Goal: Book appointment/travel/reservation

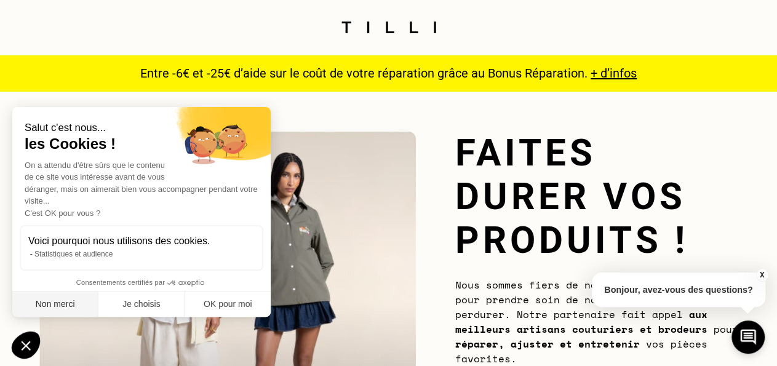
click at [42, 302] on button "Non merci" at bounding box center [55, 304] width 86 height 26
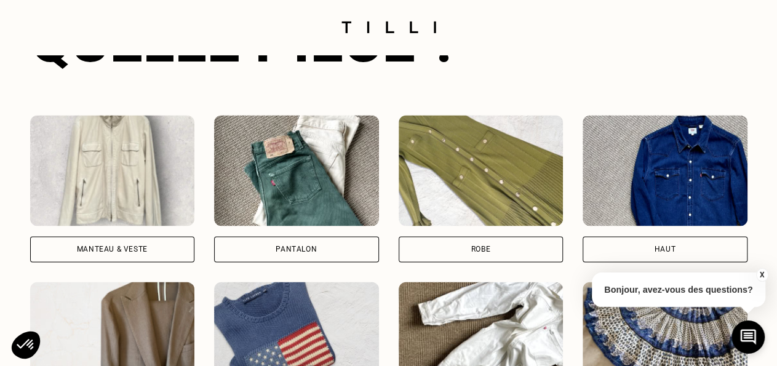
scroll to position [831, 0]
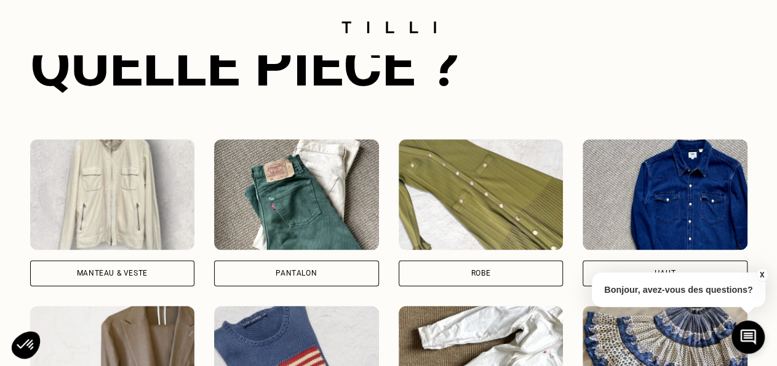
click at [108, 276] on div "Manteau & Veste" at bounding box center [112, 272] width 71 height 7
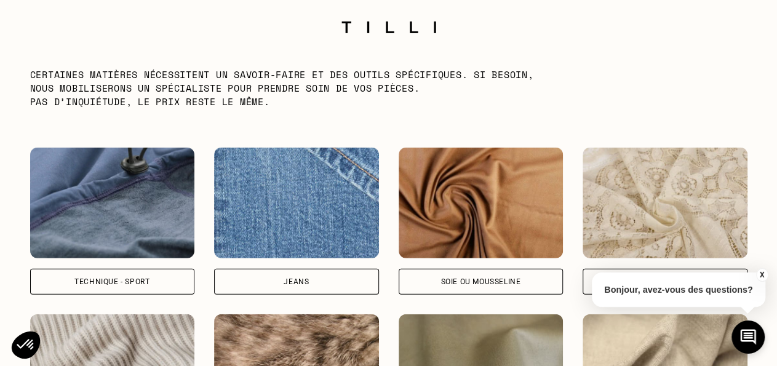
scroll to position [1599, 0]
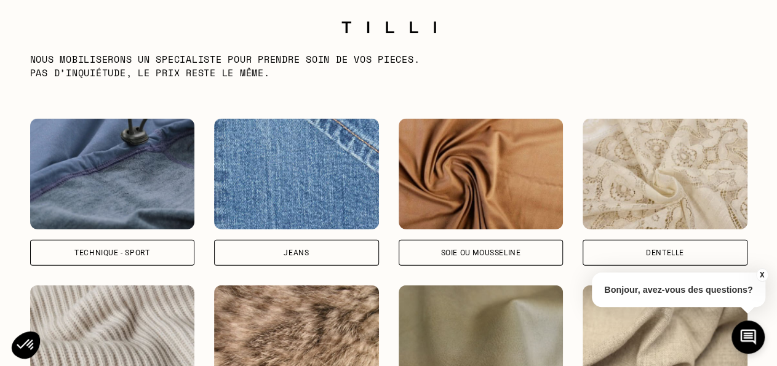
click at [106, 189] on img at bounding box center [112, 174] width 165 height 111
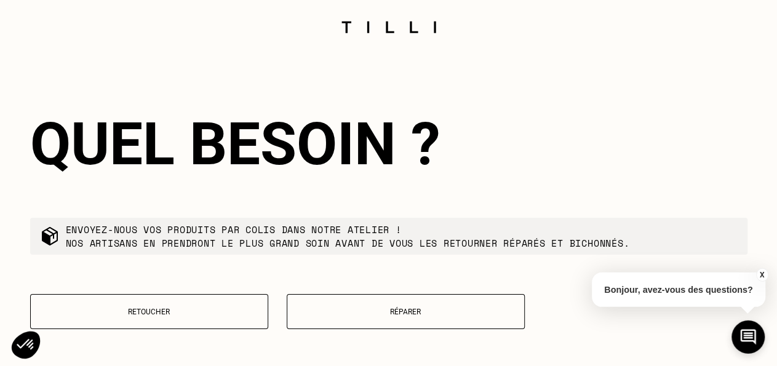
scroll to position [2001, 0]
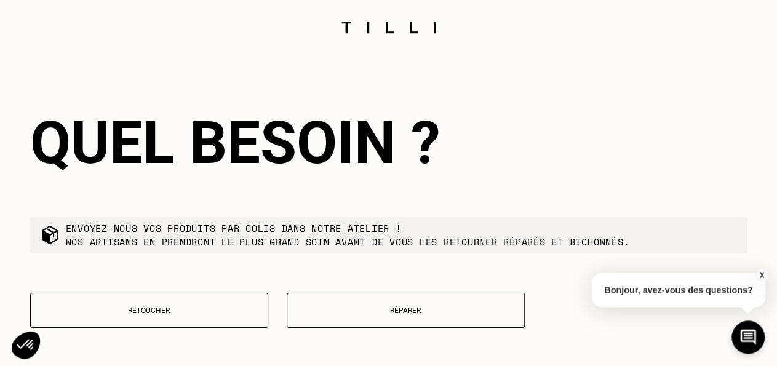
click at [411, 315] on p "Réparer" at bounding box center [405, 310] width 224 height 9
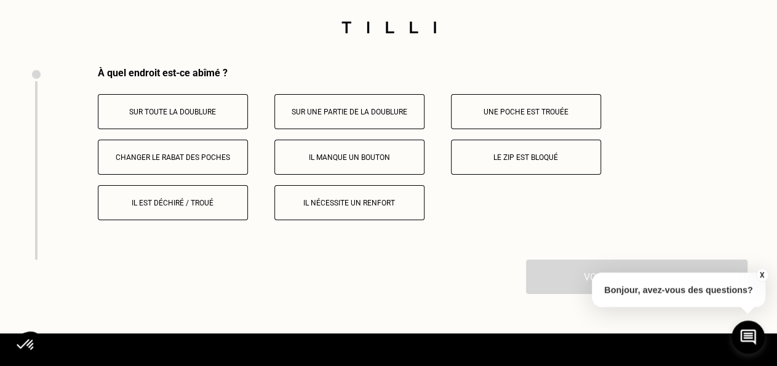
scroll to position [2317, 0]
click at [500, 162] on p "Le zip est bloqué" at bounding box center [525, 157] width 137 height 9
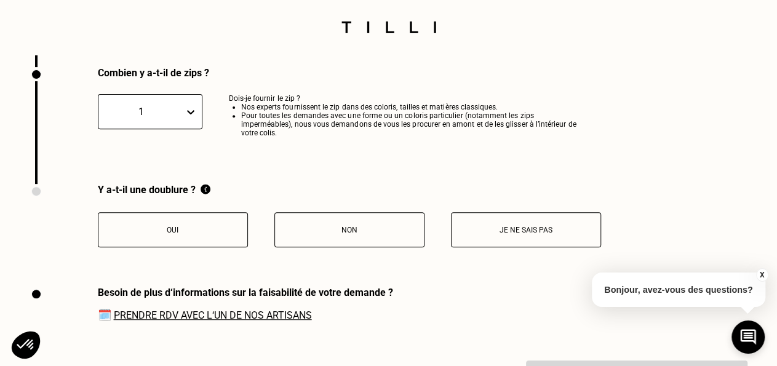
scroll to position [2510, 0]
click at [357, 234] on p "Non" at bounding box center [349, 229] width 137 height 9
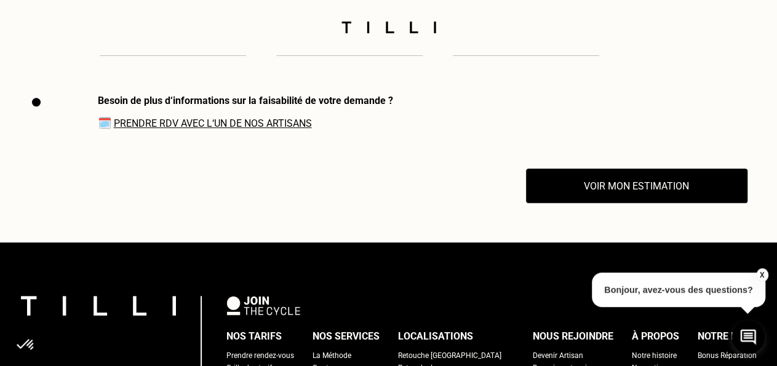
scroll to position [2702, 0]
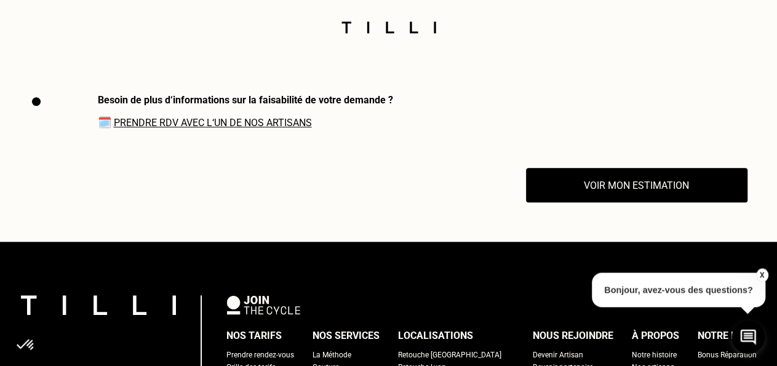
click at [265, 129] on link "Prendre RDV avec l‘un de nos artisans" at bounding box center [213, 123] width 198 height 12
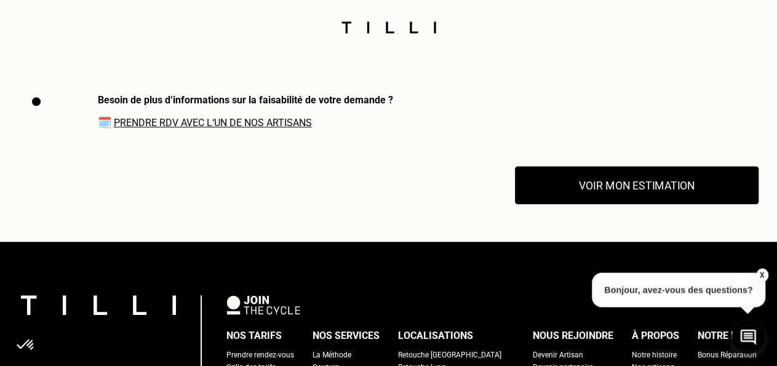
click at [614, 198] on button "Voir mon estimation" at bounding box center [636, 186] width 243 height 38
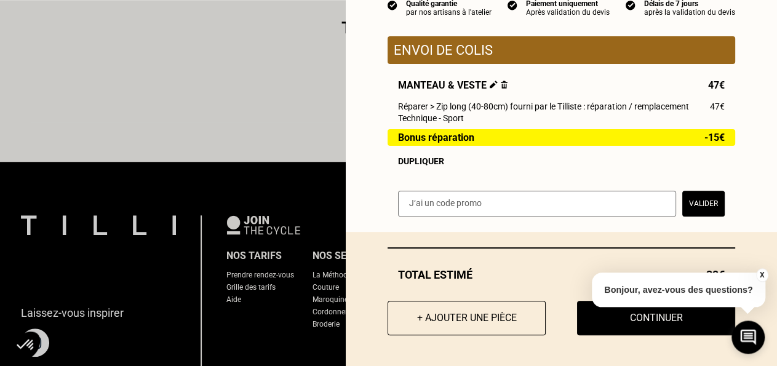
scroll to position [2894, 0]
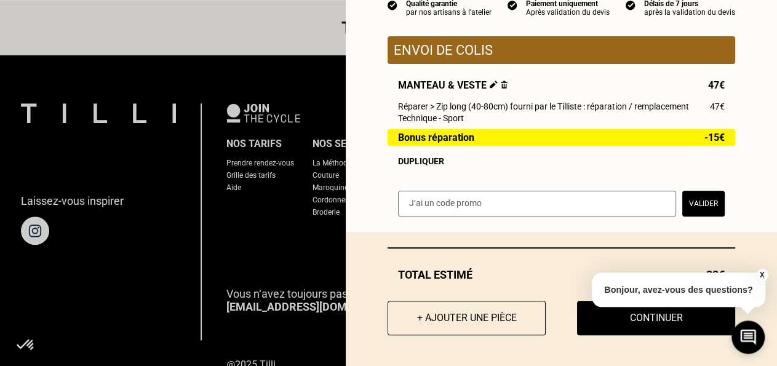
drag, startPoint x: 764, startPoint y: 272, endPoint x: 755, endPoint y: 272, distance: 8.6
click at [763, 272] on button "X" at bounding box center [761, 275] width 12 height 14
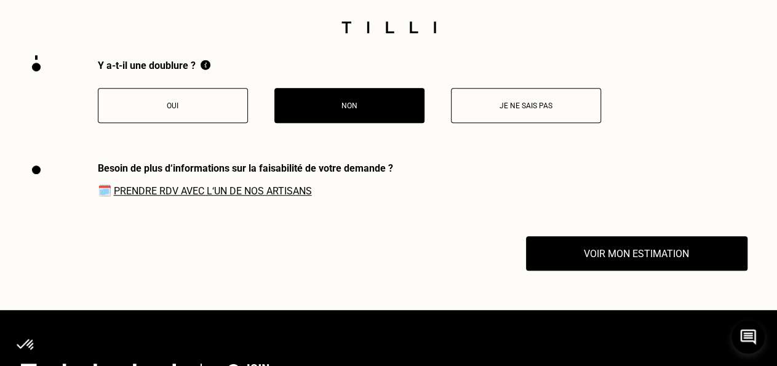
scroll to position [2638, 0]
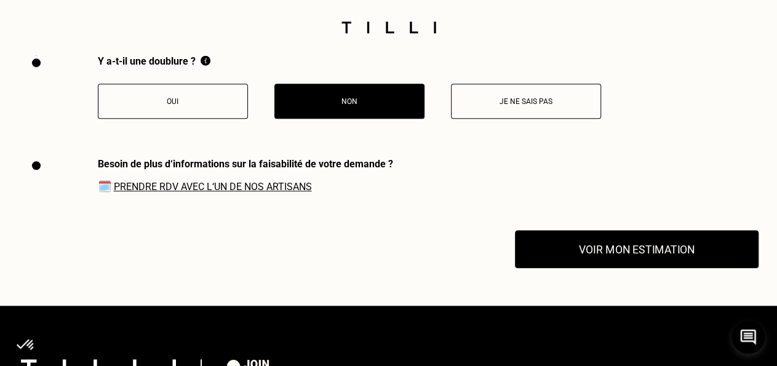
click at [643, 258] on button "Voir mon estimation" at bounding box center [636, 250] width 243 height 38
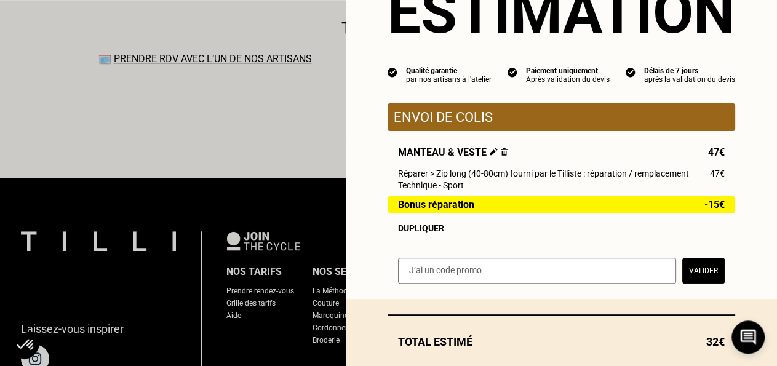
scroll to position [0, 0]
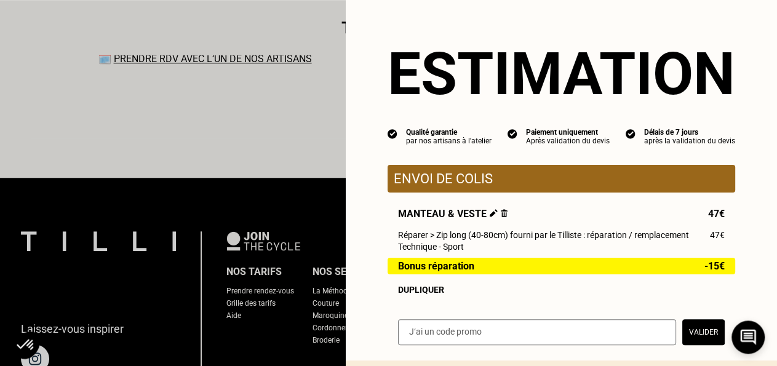
click at [481, 336] on input "text" at bounding box center [537, 332] width 278 height 26
paste input "SAVFLOTTE1-00P0sy"
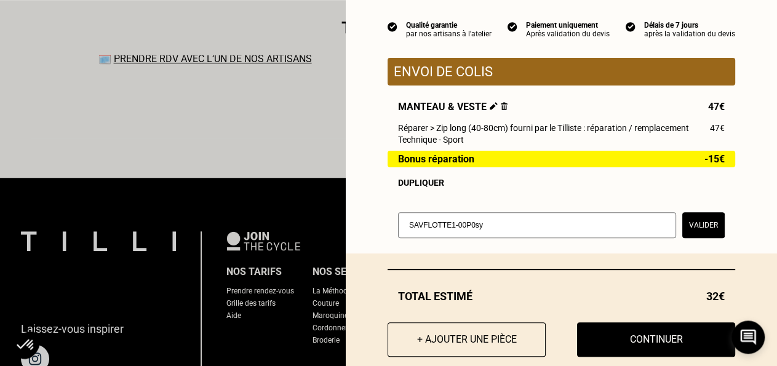
scroll to position [133, 0]
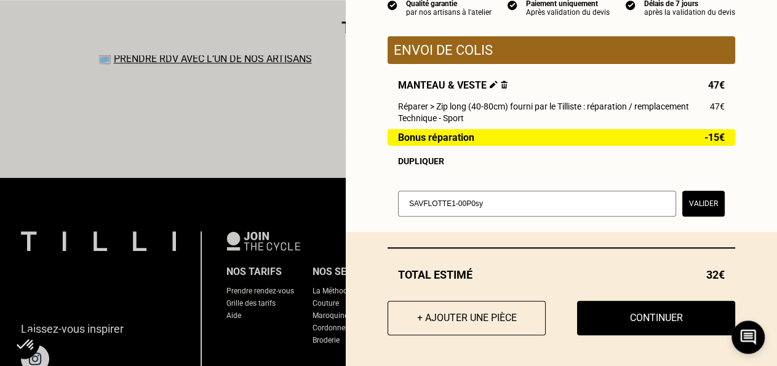
type input "SAVFLOTTE1-00P0sy"
click at [690, 206] on button "Valider" at bounding box center [703, 204] width 42 height 26
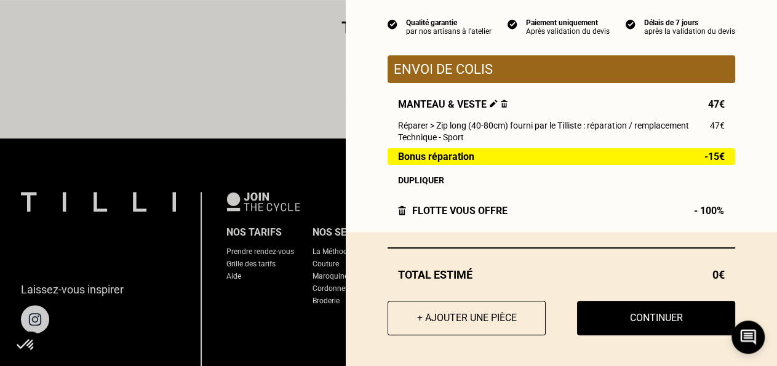
scroll to position [2830, 0]
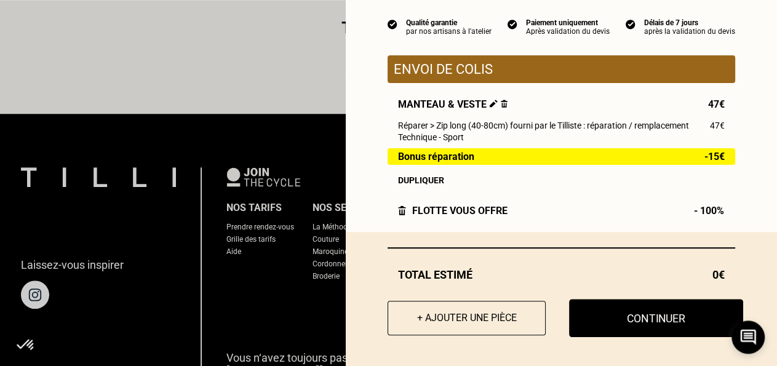
click at [650, 320] on button "Continuer" at bounding box center [656, 318] width 174 height 38
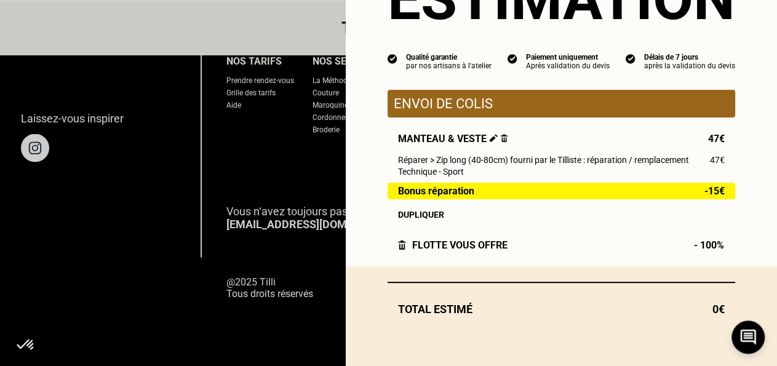
scroll to position [80, 0]
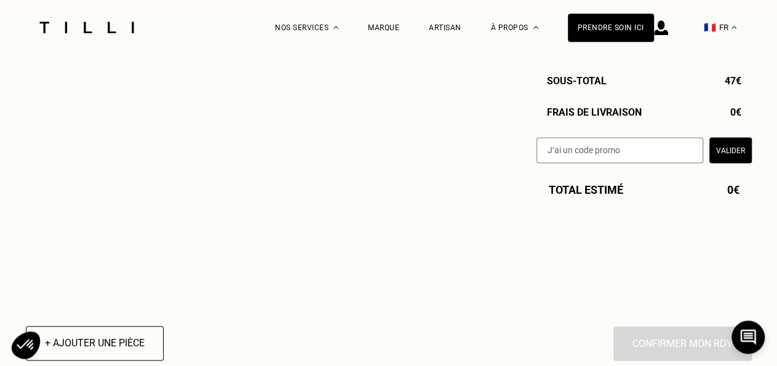
select select "FR"
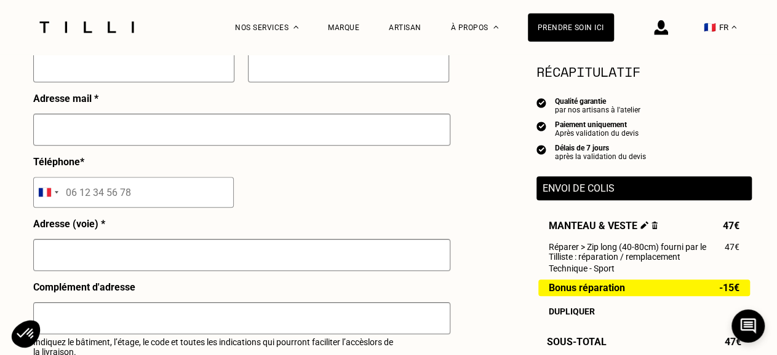
scroll to position [320, 0]
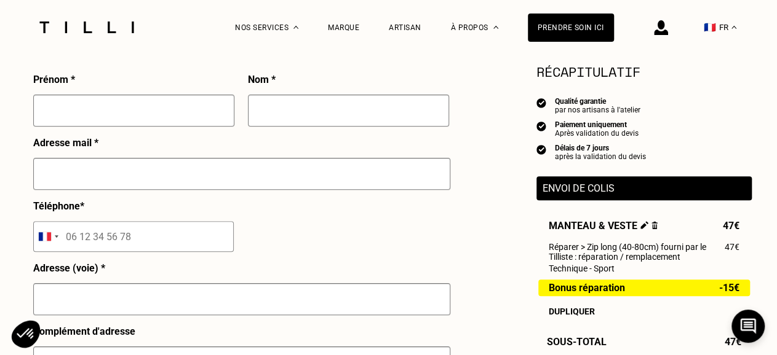
click at [130, 116] on input "text" at bounding box center [133, 111] width 201 height 32
type input "[PERSON_NAME]"
click at [275, 119] on input "text" at bounding box center [348, 111] width 201 height 32
type input "TERRIER"
click at [229, 176] on input "text" at bounding box center [241, 174] width 417 height 32
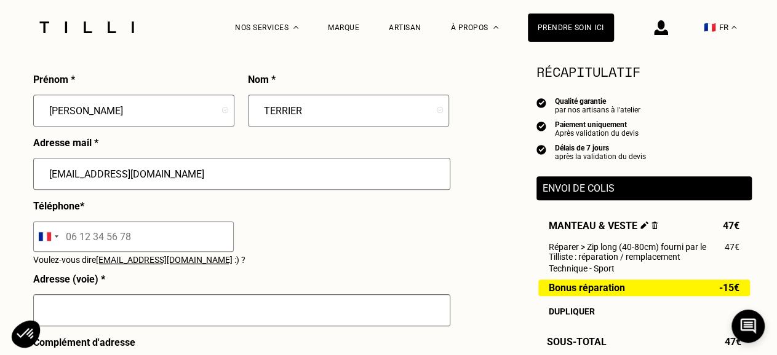
type input "[EMAIL_ADDRESS][DOMAIN_NAME]"
click at [167, 242] on input "tel" at bounding box center [133, 236] width 200 height 31
drag, startPoint x: 167, startPoint y: 242, endPoint x: 12, endPoint y: 230, distance: 155.4
click at [33, 230] on input "tel" at bounding box center [133, 236] width 200 height 31
type input "06 64 42 56 11"
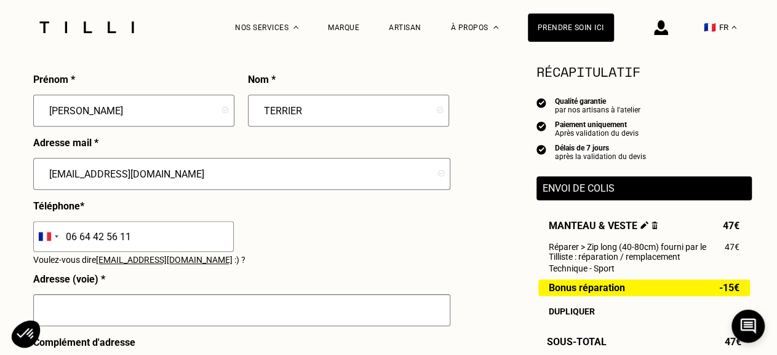
click at [100, 316] on input "text" at bounding box center [241, 311] width 417 height 32
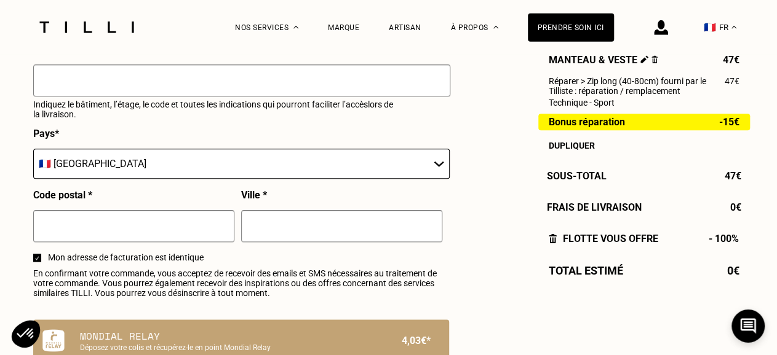
scroll to position [639, 0]
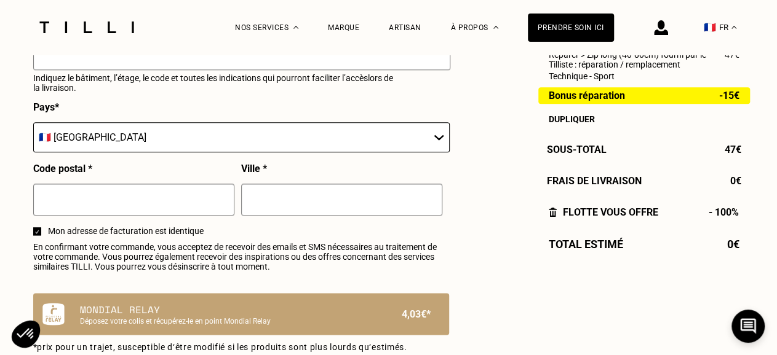
type input "[STREET_ADDRESS]"
click at [151, 212] on input "text" at bounding box center [133, 200] width 201 height 32
type input "17000"
click at [383, 200] on input "text" at bounding box center [341, 200] width 201 height 32
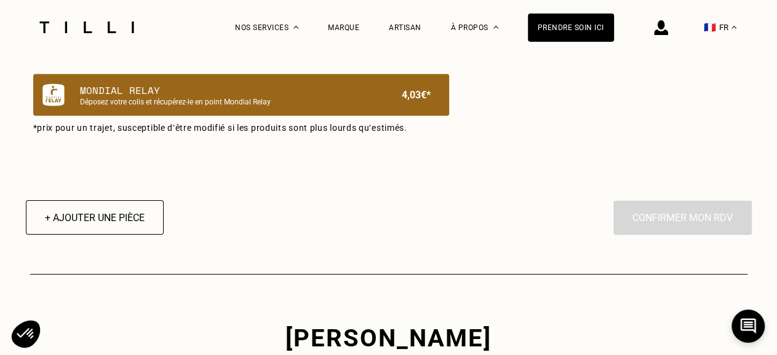
scroll to position [831, 0]
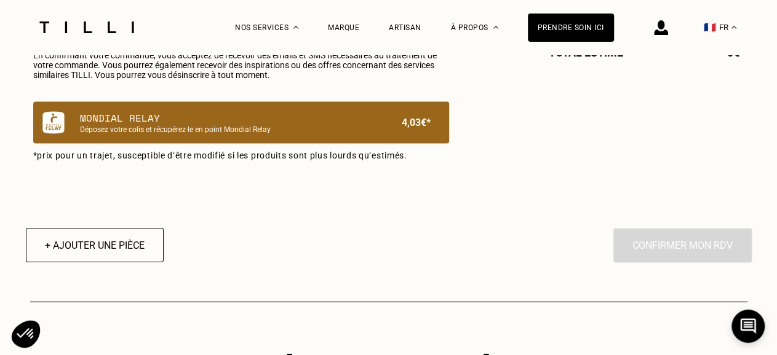
type input "[GEOGRAPHIC_DATA]"
click at [264, 125] on p "Mondial Relay" at bounding box center [220, 118] width 280 height 15
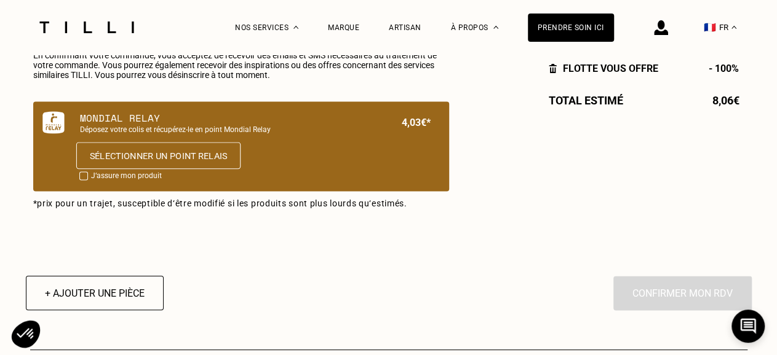
click at [209, 158] on button "Sélectionner un point relais" at bounding box center [158, 155] width 164 height 27
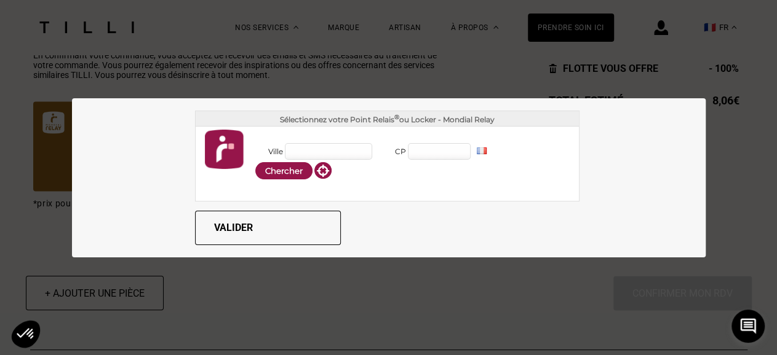
click at [345, 153] on input "Ville" at bounding box center [328, 151] width 87 height 17
type input "17000"
drag, startPoint x: 335, startPoint y: 149, endPoint x: 229, endPoint y: 145, distance: 105.3
click at [285, 145] on input "17000" at bounding box center [328, 151] width 87 height 17
click at [410, 152] on input "CP" at bounding box center [439, 151] width 63 height 17
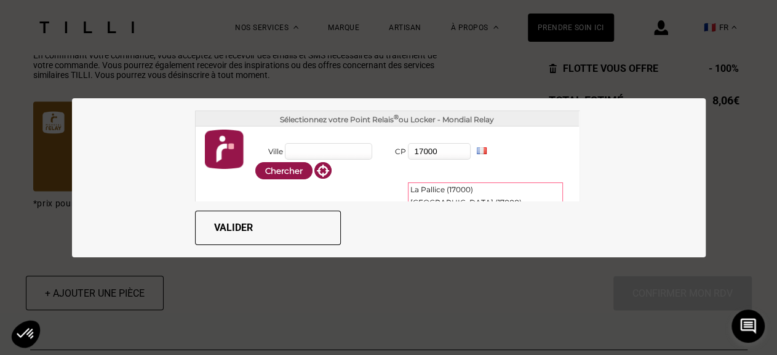
type input "17000"
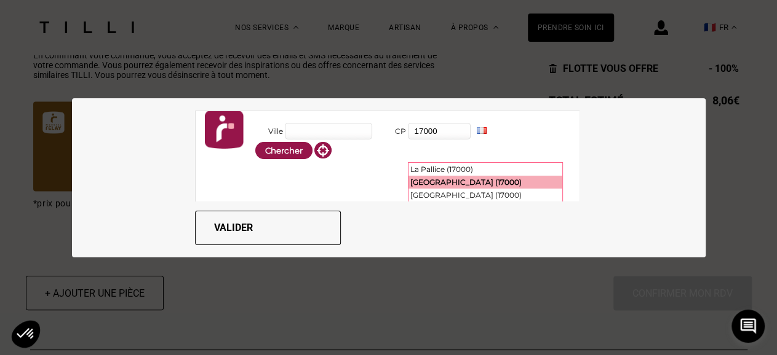
click at [477, 182] on div "[GEOGRAPHIC_DATA] (17000)" at bounding box center [485, 182] width 154 height 13
type input "[GEOGRAPHIC_DATA]"
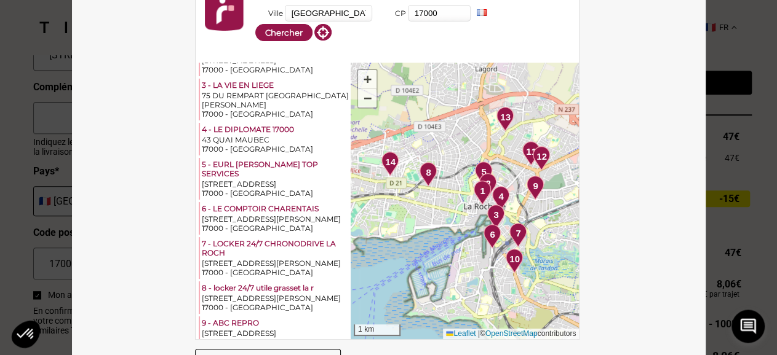
scroll to position [576, 0]
click at [363, 78] on span "+" at bounding box center [367, 78] width 8 height 15
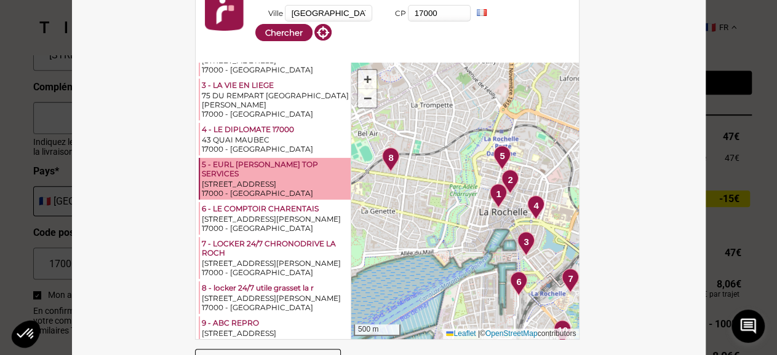
click at [260, 173] on div "5 - EURL [PERSON_NAME] TOP SERVICES" at bounding box center [275, 170] width 147 height 20
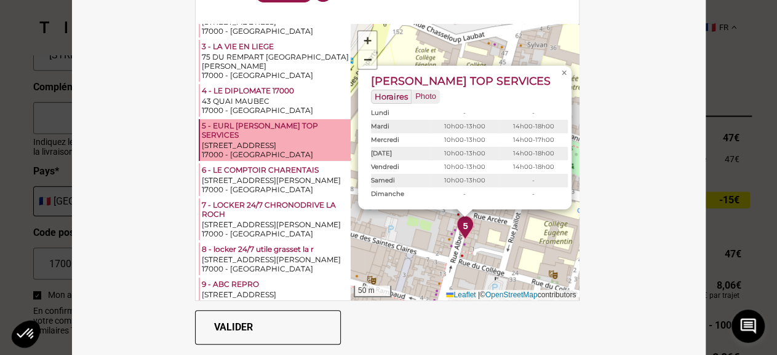
scroll to position [39, 0]
click at [561, 67] on span "×" at bounding box center [564, 72] width 6 height 10
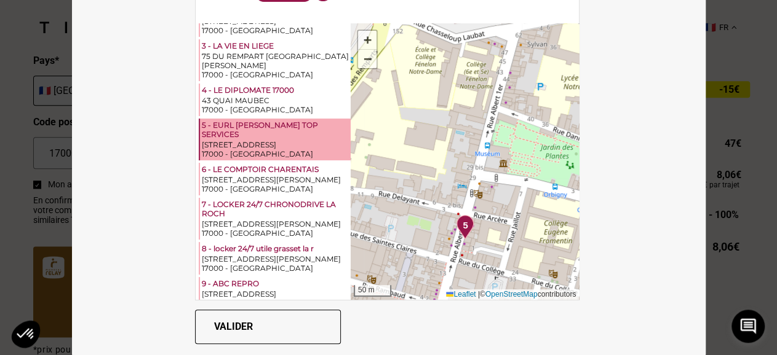
scroll to position [703, 0]
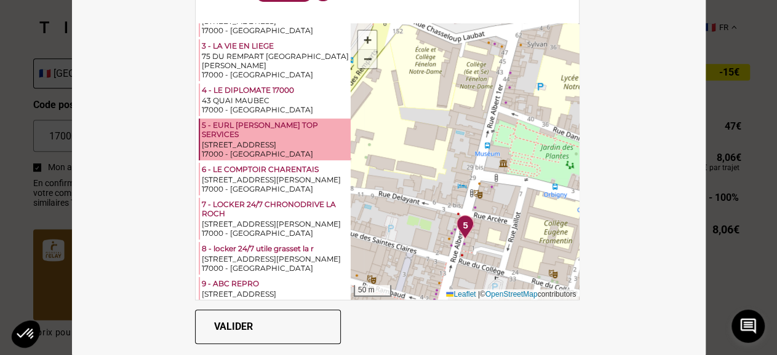
click at [363, 61] on span "−" at bounding box center [367, 58] width 8 height 15
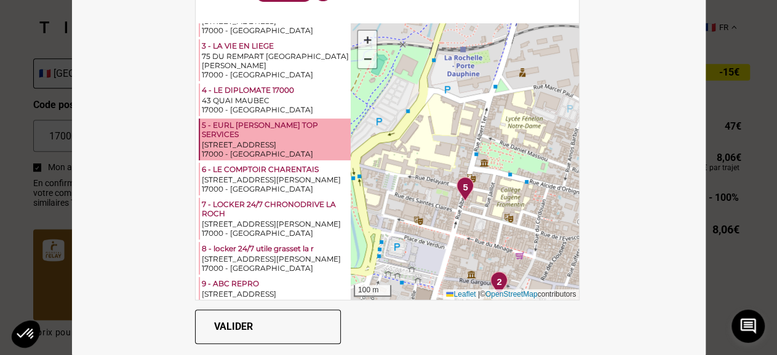
click at [496, 279] on span "2" at bounding box center [498, 282] width 5 height 14
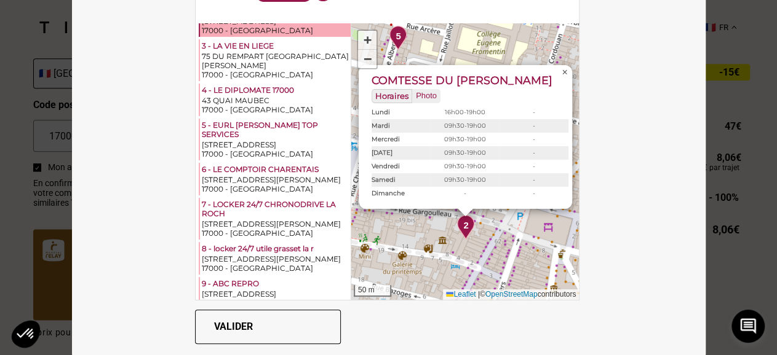
click at [561, 67] on span "×" at bounding box center [564, 72] width 6 height 10
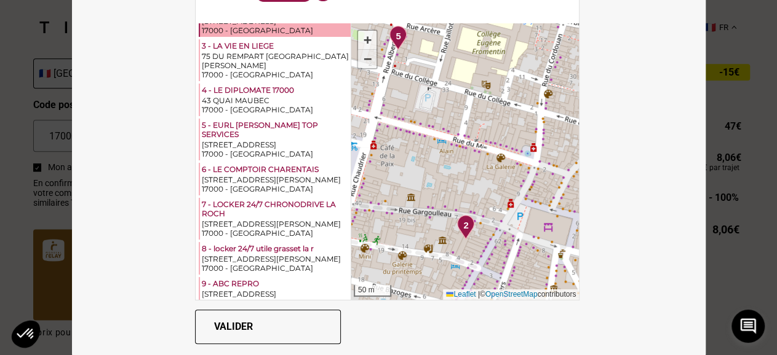
click at [363, 61] on span "−" at bounding box center [367, 58] width 8 height 15
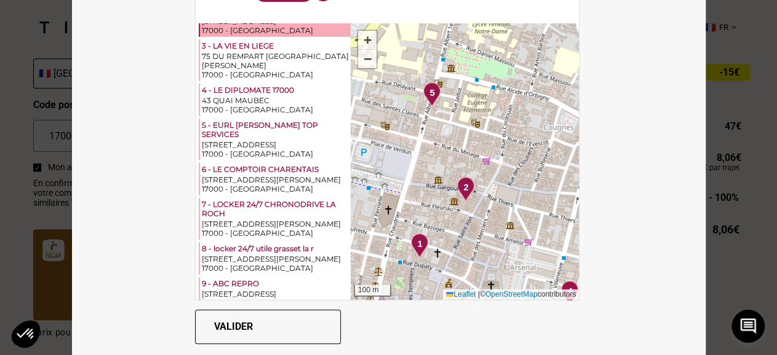
click at [417, 240] on span "1" at bounding box center [419, 244] width 5 height 14
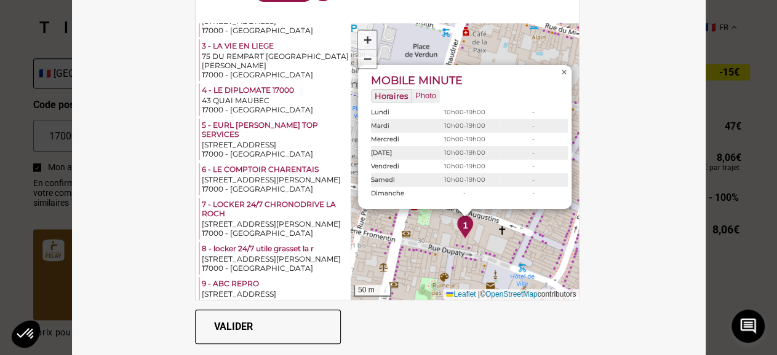
click at [561, 76] on span "×" at bounding box center [564, 72] width 6 height 10
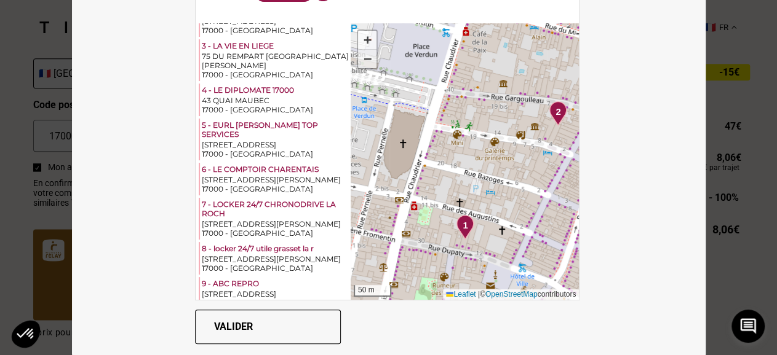
click at [363, 56] on span "−" at bounding box center [367, 58] width 8 height 15
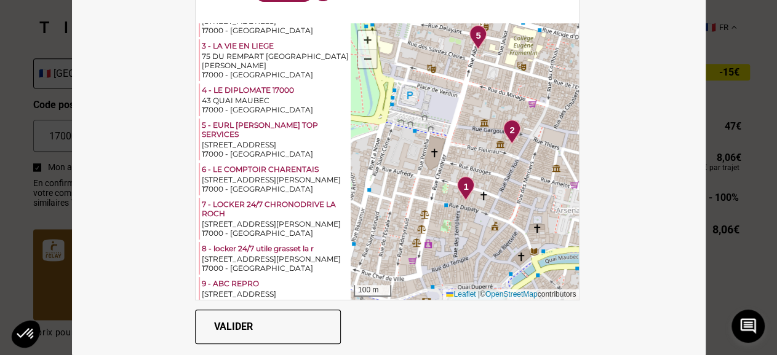
click at [363, 63] on span "−" at bounding box center [367, 58] width 8 height 15
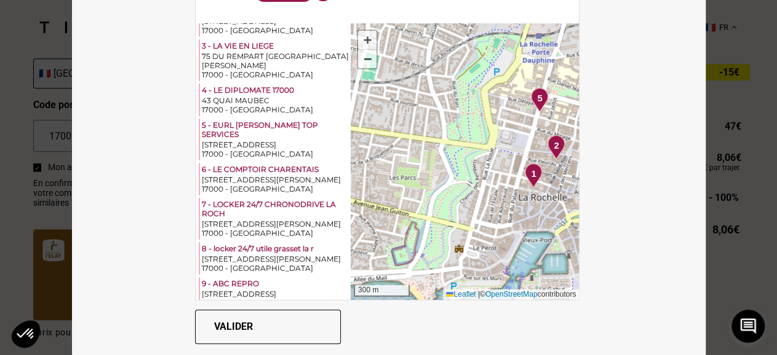
drag, startPoint x: 448, startPoint y: 119, endPoint x: 516, endPoint y: 125, distance: 67.9
click at [516, 125] on div "1 2 3 4 5 6 7 8 9 10 11 12 13 14 + − 300 m Leaflet | © OpenStreetMap contributo…" at bounding box center [464, 161] width 228 height 277
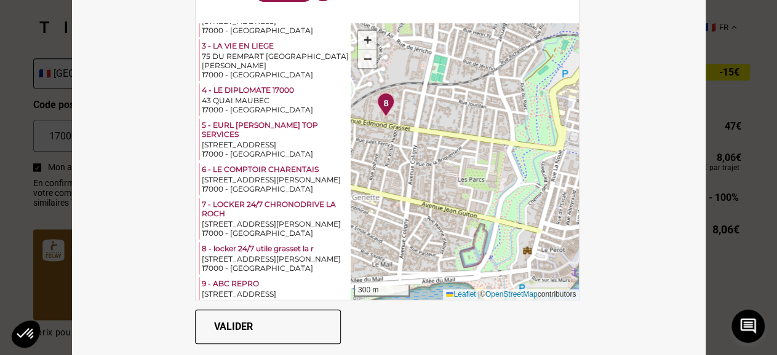
drag, startPoint x: 399, startPoint y: 143, endPoint x: 467, endPoint y: 145, distance: 68.3
click at [467, 145] on div "1 2 3 4 5 6 7 8 9 10 11 12 13 14 + − 300 m Leaflet | © OpenStreetMap contributo…" at bounding box center [464, 161] width 228 height 277
click at [383, 101] on span "8" at bounding box center [385, 104] width 5 height 14
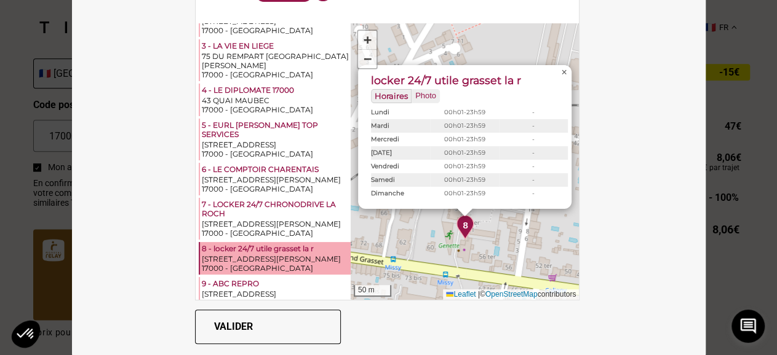
click at [561, 73] on span "×" at bounding box center [564, 72] width 6 height 10
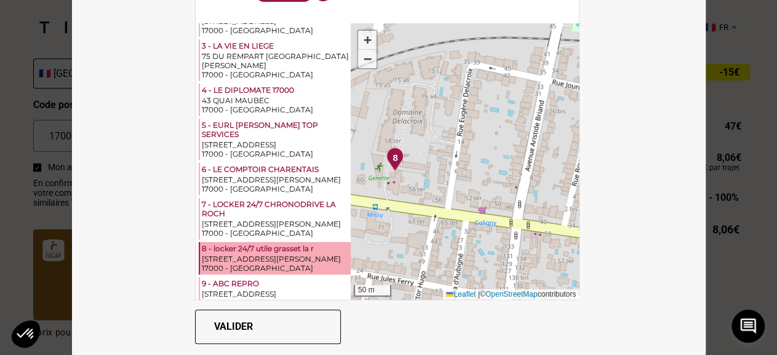
drag, startPoint x: 540, startPoint y: 210, endPoint x: 468, endPoint y: 143, distance: 98.4
click at [469, 143] on div "1 2 3 4 5 6 7 8 9 10 11 12 13 14 + − 50 m Leaflet | © OpenStreetMap contributors" at bounding box center [464, 161] width 228 height 277
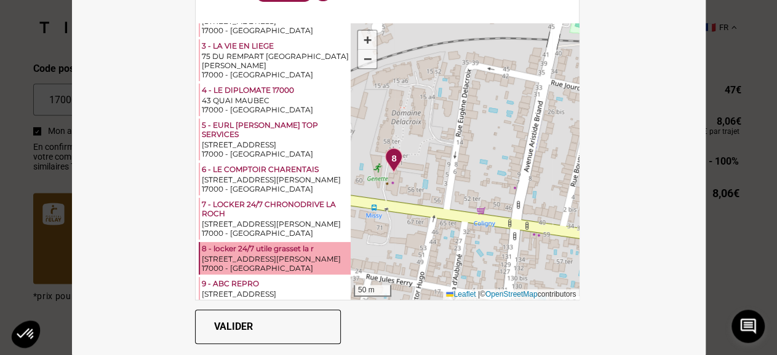
scroll to position [767, 0]
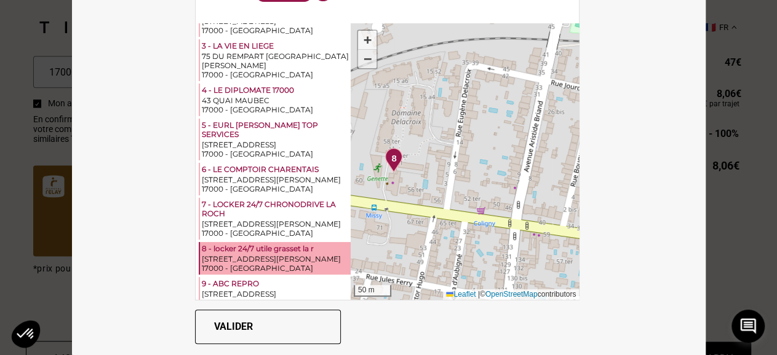
click at [363, 60] on span "−" at bounding box center [367, 58] width 8 height 15
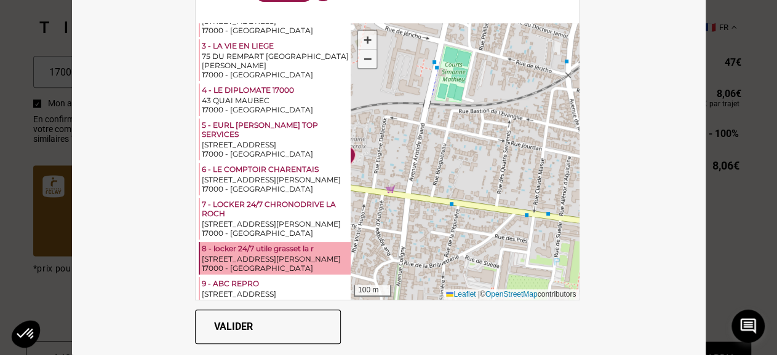
drag, startPoint x: 521, startPoint y: 153, endPoint x: 435, endPoint y: 156, distance: 85.5
click at [435, 156] on div "1 2 3 4 5 6 7 8 9 10 11 12 13 14 + − 100 m Leaflet | © OpenStreetMap contributo…" at bounding box center [464, 161] width 228 height 277
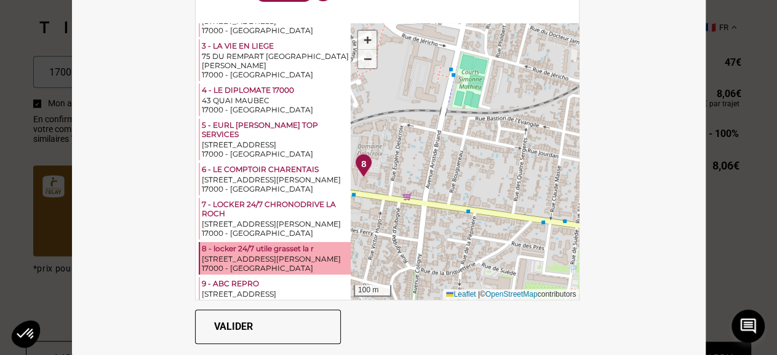
drag, startPoint x: 512, startPoint y: 144, endPoint x: 531, endPoint y: 152, distance: 21.2
click at [531, 152] on div "1 2 3 4 5 6 7 8 9 10 11 12 13 14 + − 100 m Leaflet | © OpenStreetMap contributo…" at bounding box center [464, 161] width 228 height 277
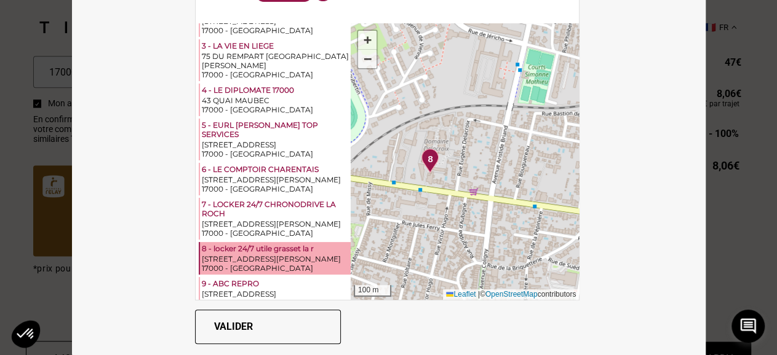
drag, startPoint x: 464, startPoint y: 158, endPoint x: 507, endPoint y: 154, distance: 43.8
click at [507, 154] on div "1 2 3 4 5 6 7 8 9 10 11 12 13 14 + − 100 m Leaflet | © OpenStreetMap contributo…" at bounding box center [464, 161] width 228 height 277
click at [263, 255] on div "[STREET_ADDRESS][PERSON_NAME]" at bounding box center [275, 259] width 147 height 9
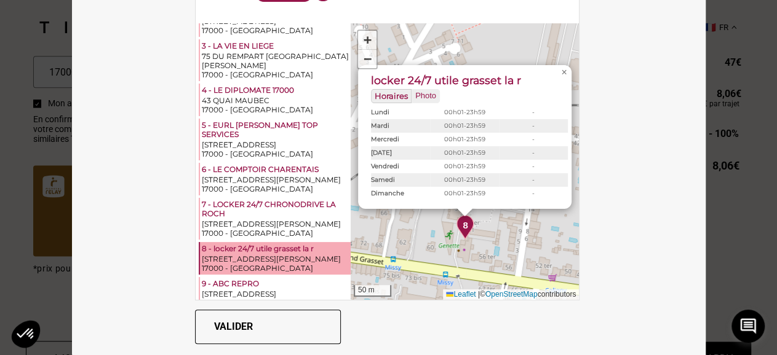
click at [232, 322] on button "Valider" at bounding box center [268, 327] width 146 height 34
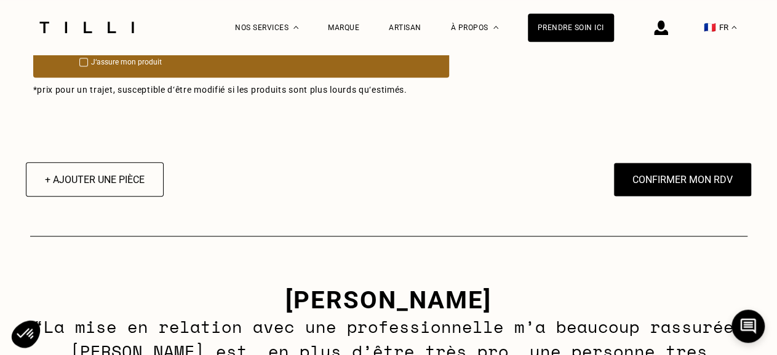
scroll to position [959, 0]
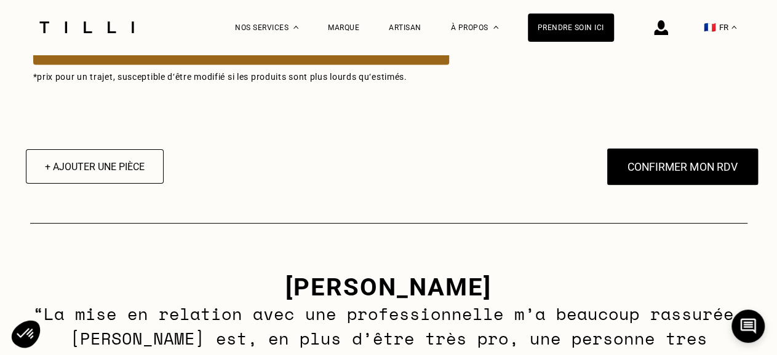
click at [681, 170] on button "Confirmer mon RDV" at bounding box center [682, 167] width 152 height 38
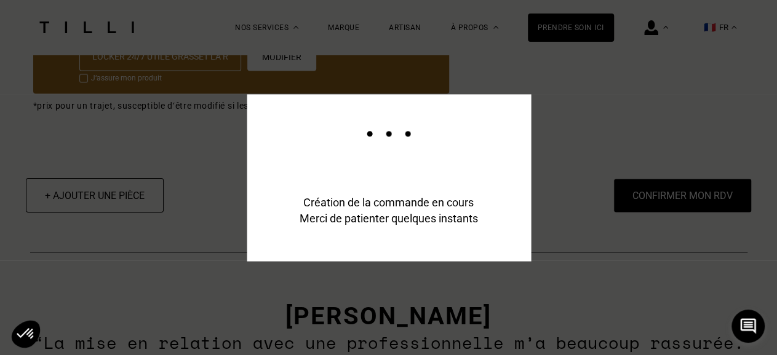
scroll to position [989, 0]
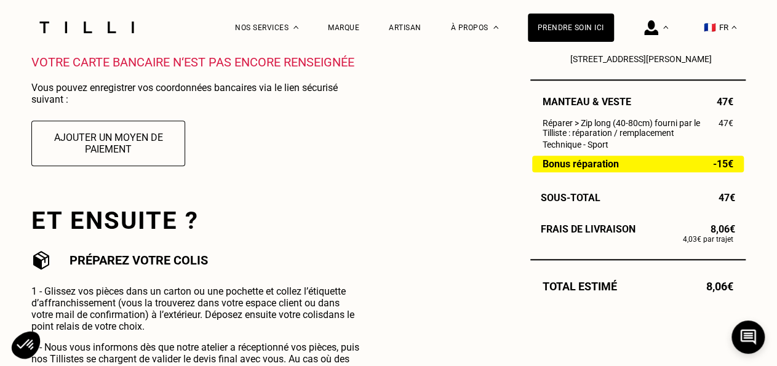
scroll to position [320, 0]
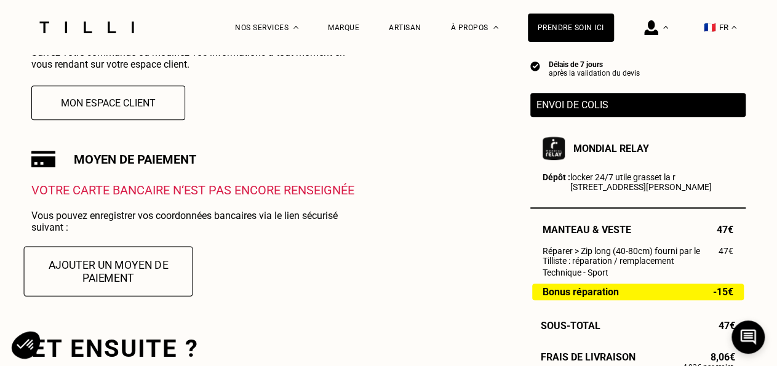
click at [104, 272] on button "Ajouter un moyen de paiement" at bounding box center [108, 271] width 169 height 50
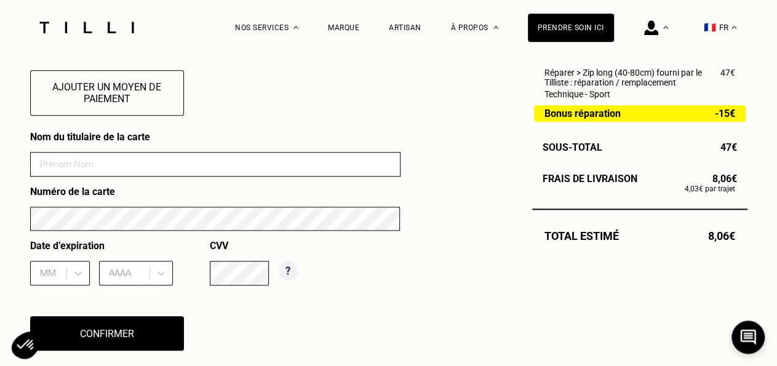
scroll to position [512, 0]
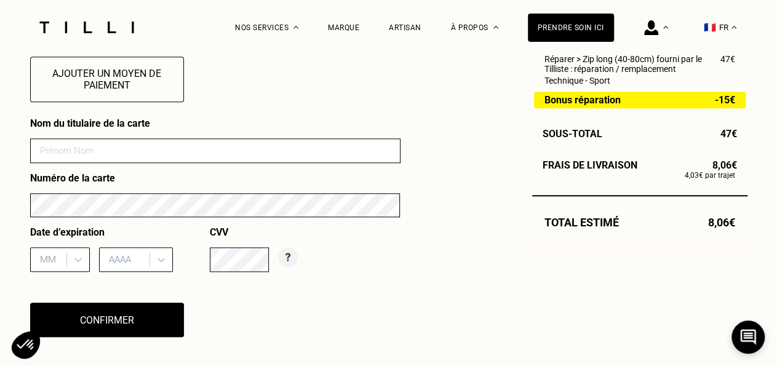
click at [105, 159] on input at bounding box center [215, 150] width 370 height 25
type input "[PERSON_NAME]"
click at [62, 256] on div "MM" at bounding box center [60, 259] width 60 height 25
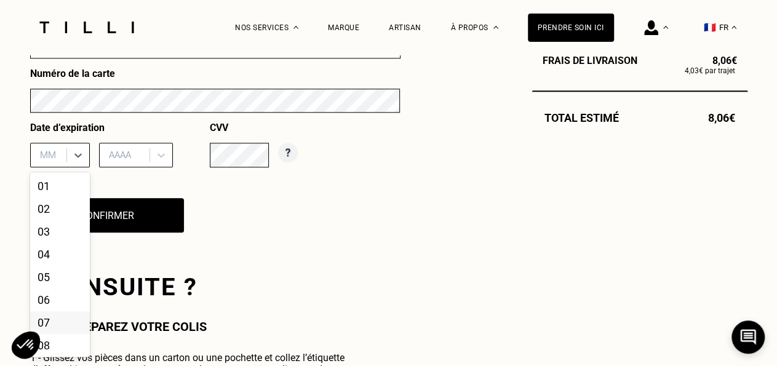
scroll to position [101, 0]
click at [60, 318] on div "11" at bounding box center [60, 320] width 60 height 23
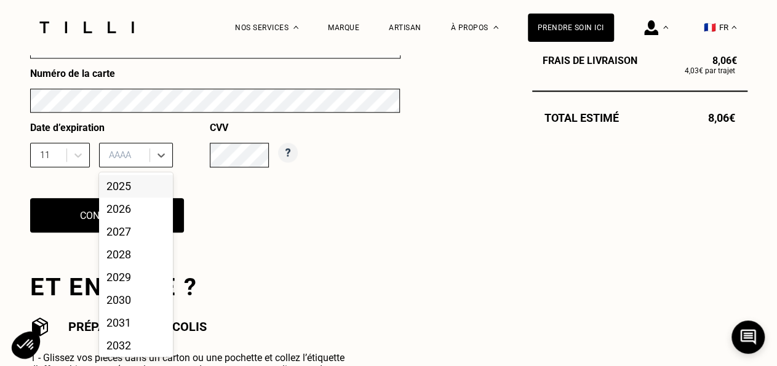
click at [121, 162] on div at bounding box center [126, 155] width 34 height 14
click at [124, 260] on div "2028" at bounding box center [136, 254] width 74 height 23
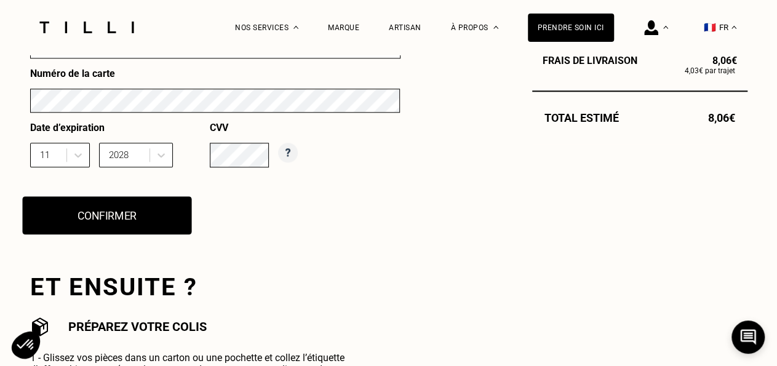
click at [101, 223] on button "Confirmer" at bounding box center [106, 215] width 169 height 38
